Goal: Check status: Check status

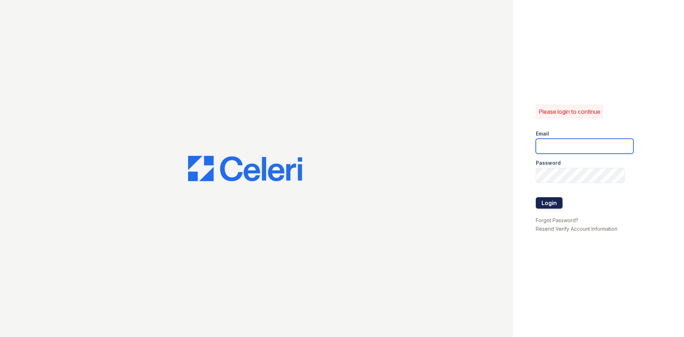
type input "arrivechaddsford@trinity-pm.com"
click at [539, 206] on button "Login" at bounding box center [549, 202] width 27 height 11
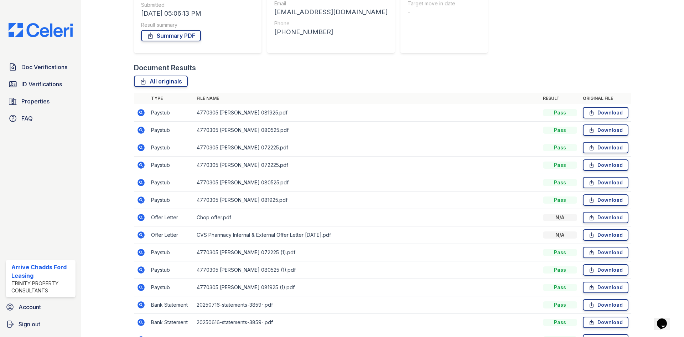
scroll to position [143, 0]
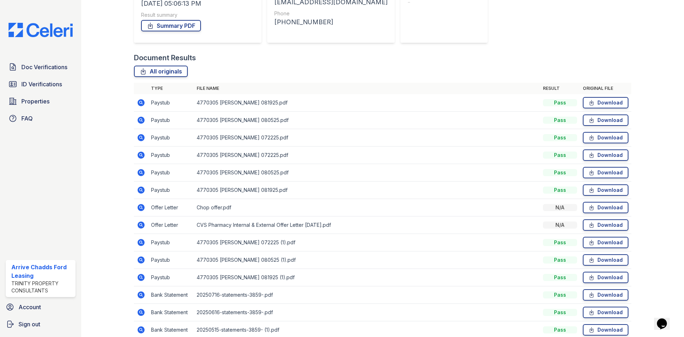
click at [140, 103] on icon at bounding box center [141, 102] width 2 height 2
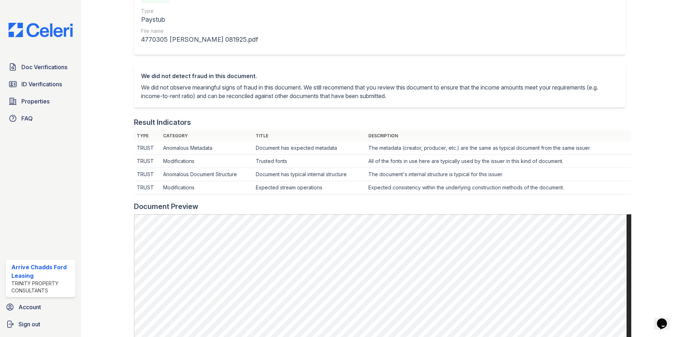
scroll to position [107, 0]
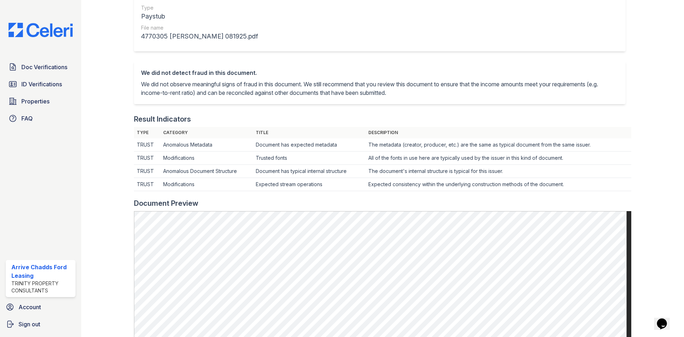
click at [313, 82] on p "We did not observe meaningful signs of fraud in this document. We still recomme…" at bounding box center [379, 88] width 477 height 17
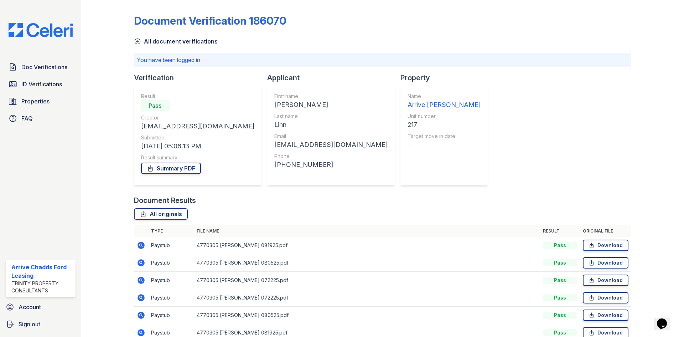
click at [143, 260] on icon at bounding box center [141, 262] width 7 height 7
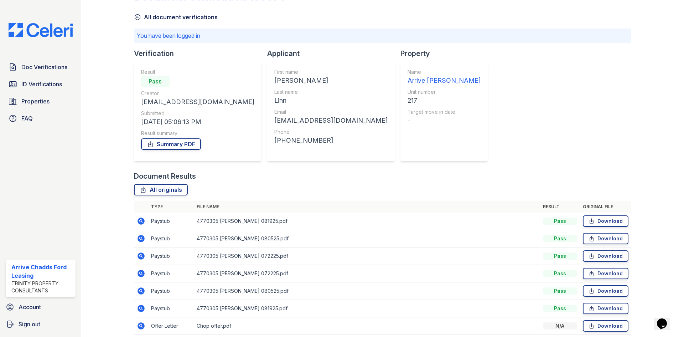
scroll to position [36, 0]
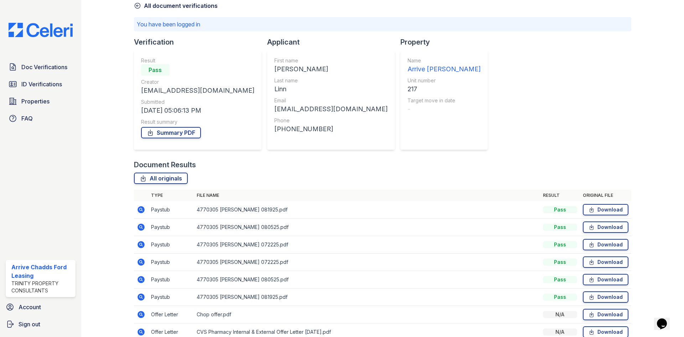
click at [141, 244] on icon at bounding box center [141, 244] width 9 height 9
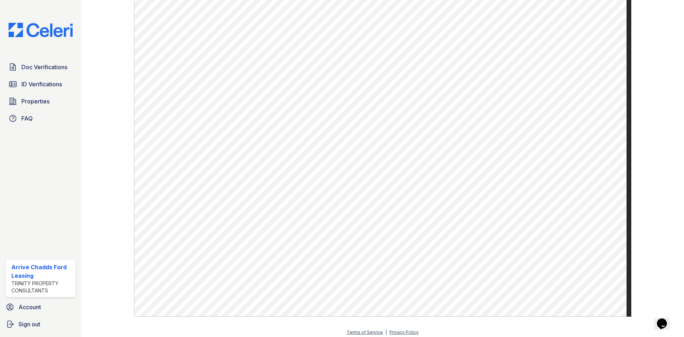
scroll to position [342, 0]
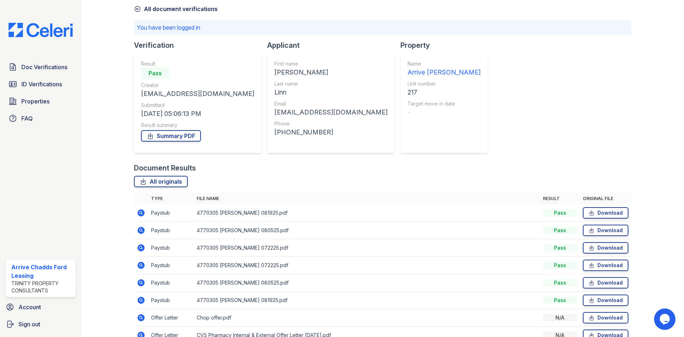
scroll to position [71, 0]
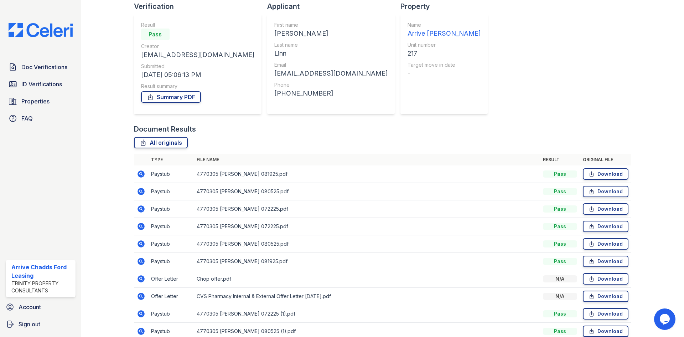
click at [142, 278] on icon at bounding box center [141, 278] width 7 height 7
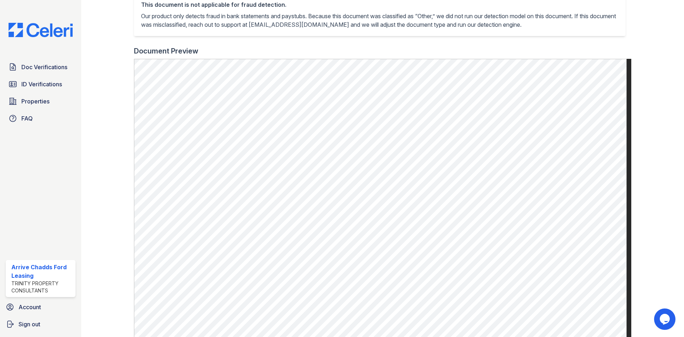
scroll to position [178, 0]
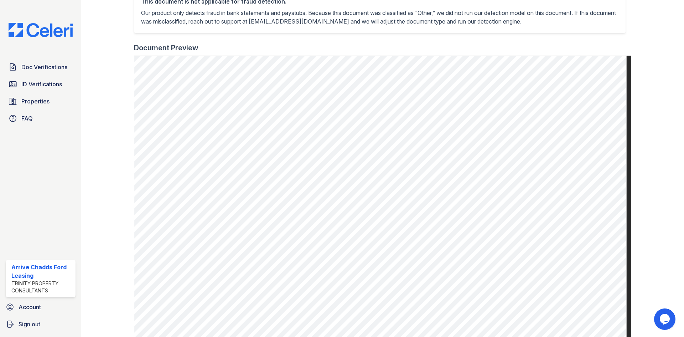
drag, startPoint x: 33, startPoint y: 78, endPoint x: 123, endPoint y: 104, distance: 94.1
click at [33, 78] on link "ID Verifications" at bounding box center [41, 84] width 70 height 14
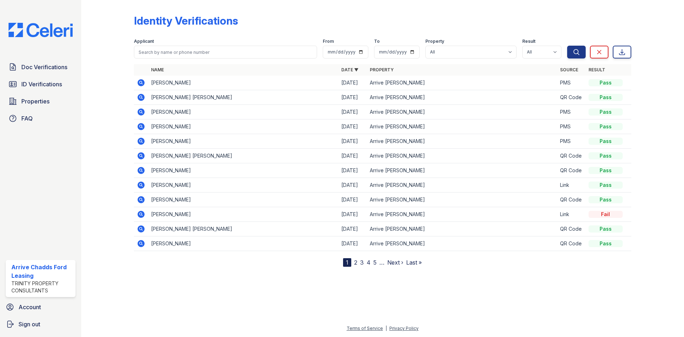
click at [139, 86] on icon at bounding box center [141, 82] width 9 height 9
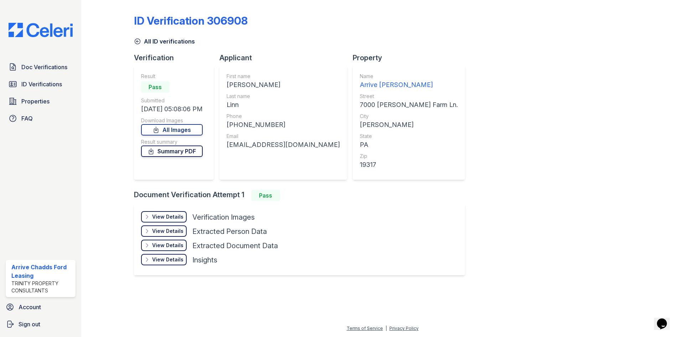
click at [185, 154] on link "Summary PDF" at bounding box center [172, 150] width 62 height 11
